Goal: Register for event/course

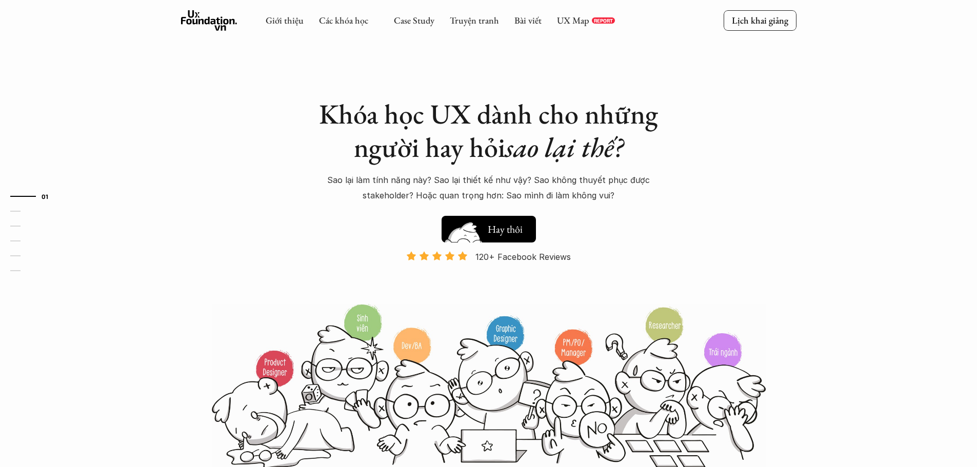
click at [515, 235] on h5 "Xem thử" at bounding box center [507, 232] width 38 height 14
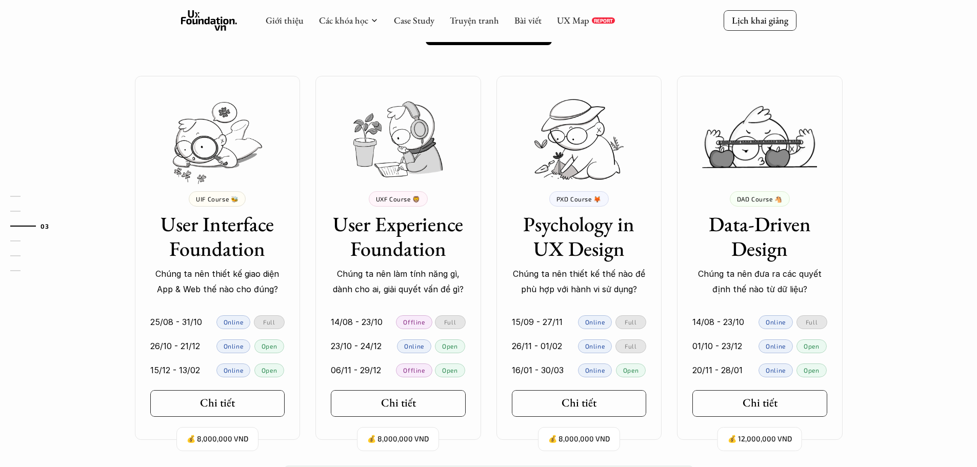
scroll to position [881, 0]
drag, startPoint x: 149, startPoint y: 338, endPoint x: 296, endPoint y: 349, distance: 147.7
click at [296, 349] on link "26/10 - 21/12 Online Open" at bounding box center [218, 348] width 166 height 24
drag, startPoint x: 330, startPoint y: 370, endPoint x: 378, endPoint y: 370, distance: 47.2
click at [378, 370] on link "06/11 - 29/12 Offline Open" at bounding box center [399, 372] width 166 height 24
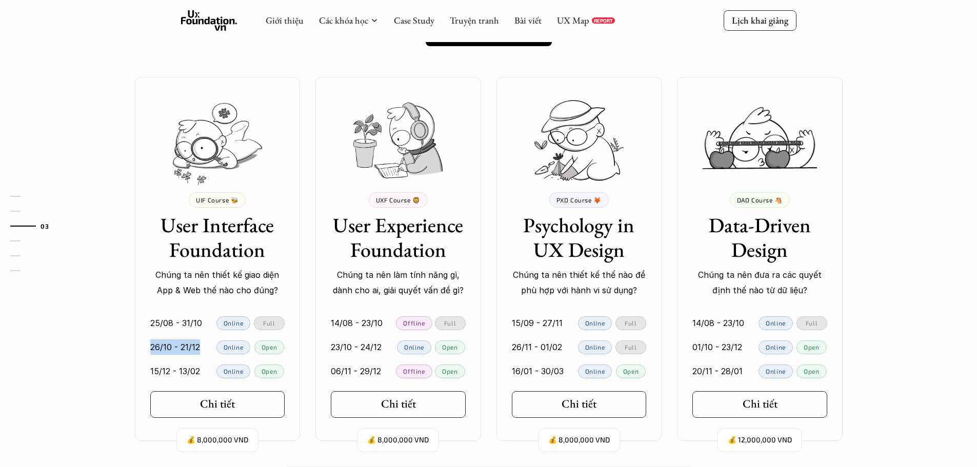
drag, startPoint x: 150, startPoint y: 346, endPoint x: 205, endPoint y: 348, distance: 54.4
click at [205, 348] on div "26/10 - 21/12 Online Open" at bounding box center [217, 348] width 135 height 14
drag, startPoint x: 340, startPoint y: 369, endPoint x: 379, endPoint y: 368, distance: 38.5
click at [379, 368] on p "06/11 - 29/12" at bounding box center [356, 371] width 50 height 15
click at [353, 367] on p "06/11 - 29/12" at bounding box center [356, 371] width 50 height 15
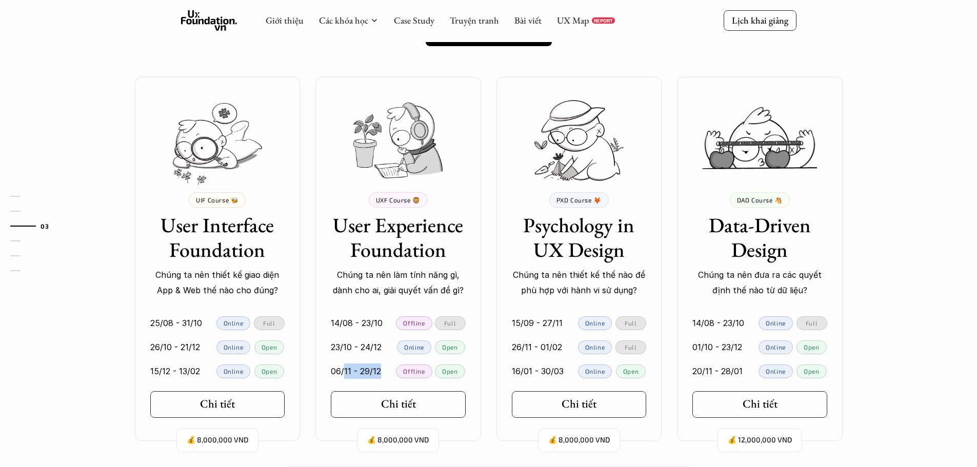
drag, startPoint x: 346, startPoint y: 367, endPoint x: 381, endPoint y: 382, distance: 38.4
click at [381, 382] on link "06/11 - 29/12 Offline Open" at bounding box center [399, 372] width 166 height 24
click at [345, 374] on p "06/11 - 29/12" at bounding box center [356, 371] width 50 height 15
drag, startPoint x: 329, startPoint y: 374, endPoint x: 376, endPoint y: 371, distance: 47.2
click at [376, 371] on link "06/11 - 29/12 Offline Open" at bounding box center [399, 372] width 166 height 24
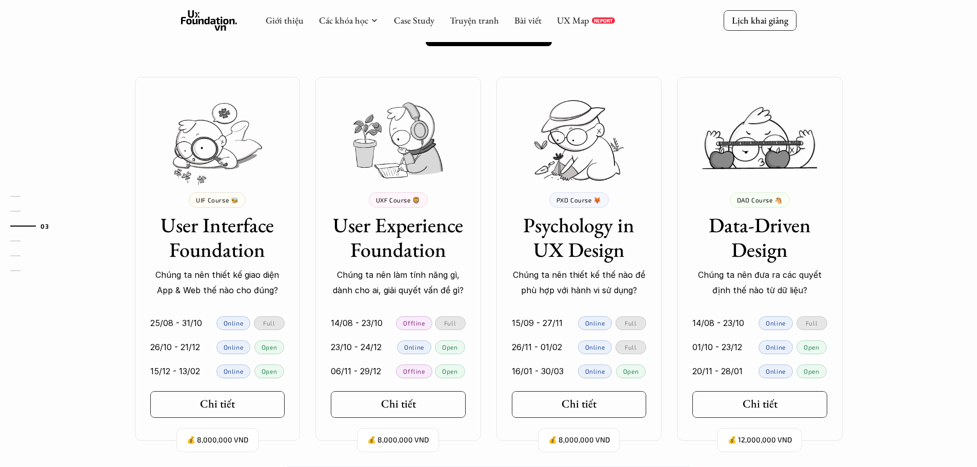
click at [188, 349] on p "26/10 - 21/12" at bounding box center [175, 347] width 50 height 15
click at [195, 416] on link "Chi tiết" at bounding box center [217, 404] width 135 height 27
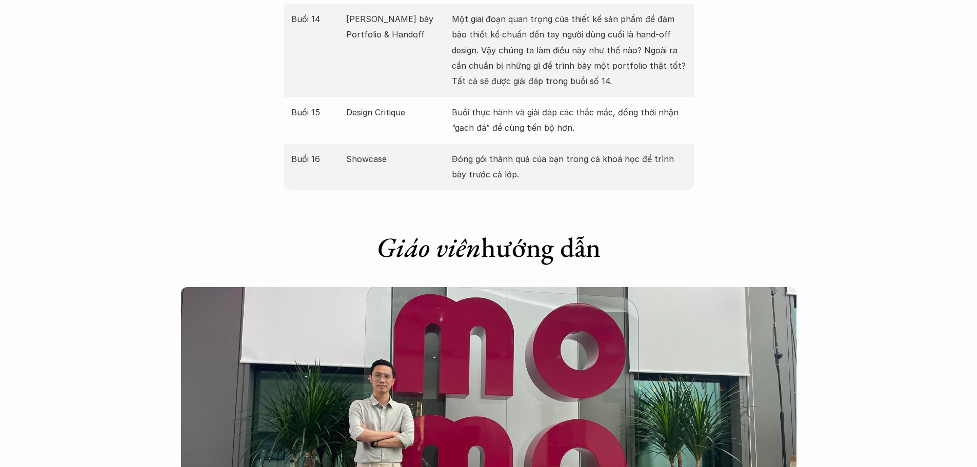
scroll to position [2360, 0]
